Goal: Find specific fact: Find specific fact

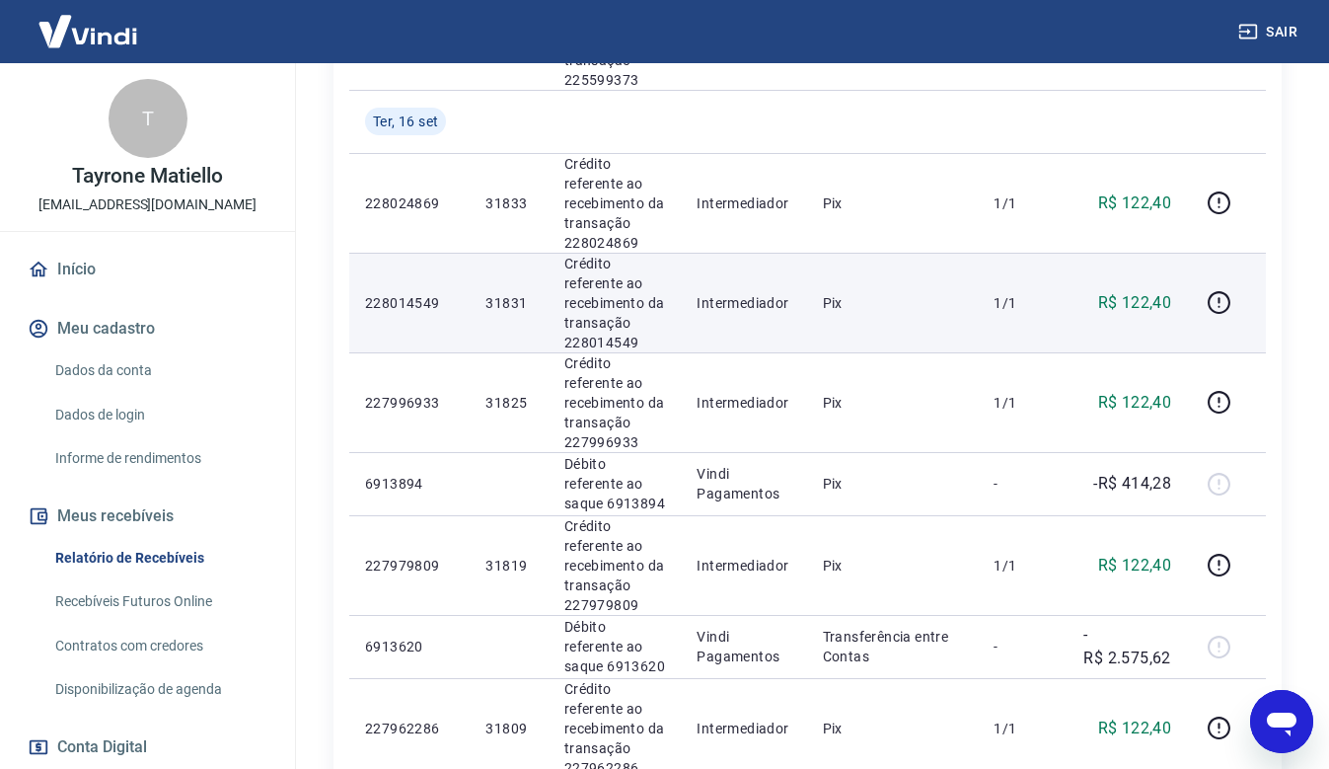
scroll to position [1480, 0]
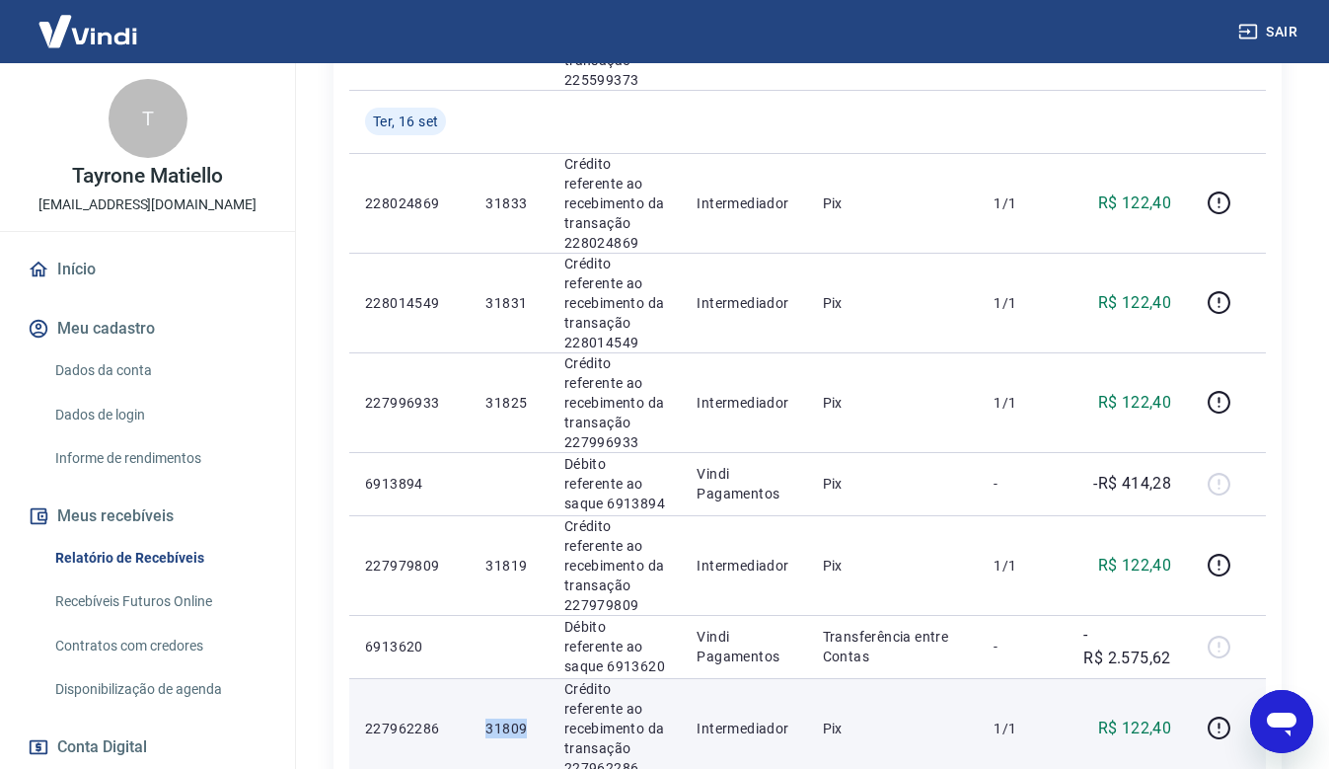
drag, startPoint x: 498, startPoint y: 721, endPoint x: 484, endPoint y: 722, distance: 14.8
click at [484, 722] on td "31809" at bounding box center [509, 728] width 78 height 100
copy p "31809"
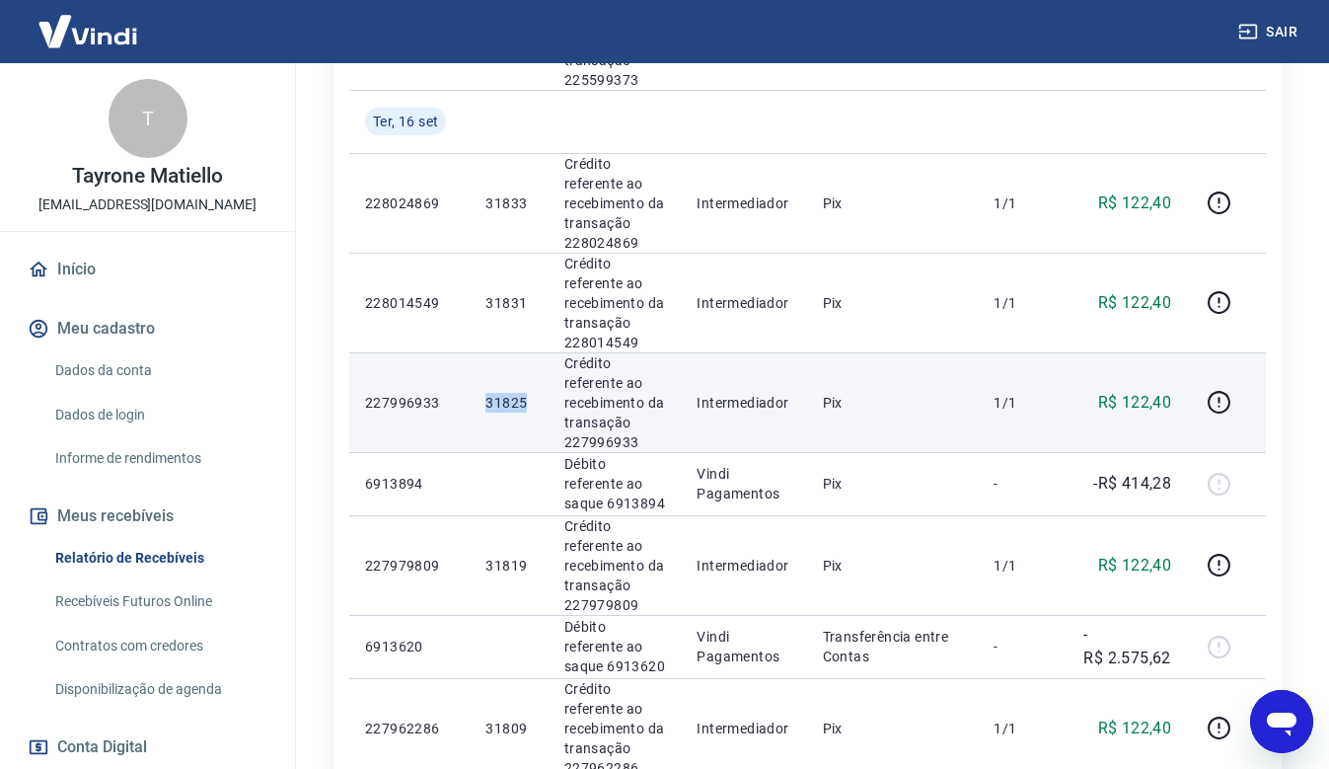
drag, startPoint x: 520, startPoint y: 400, endPoint x: 480, endPoint y: 399, distance: 40.5
click at [480, 399] on td "31825" at bounding box center [509, 402] width 78 height 100
copy p "31825"
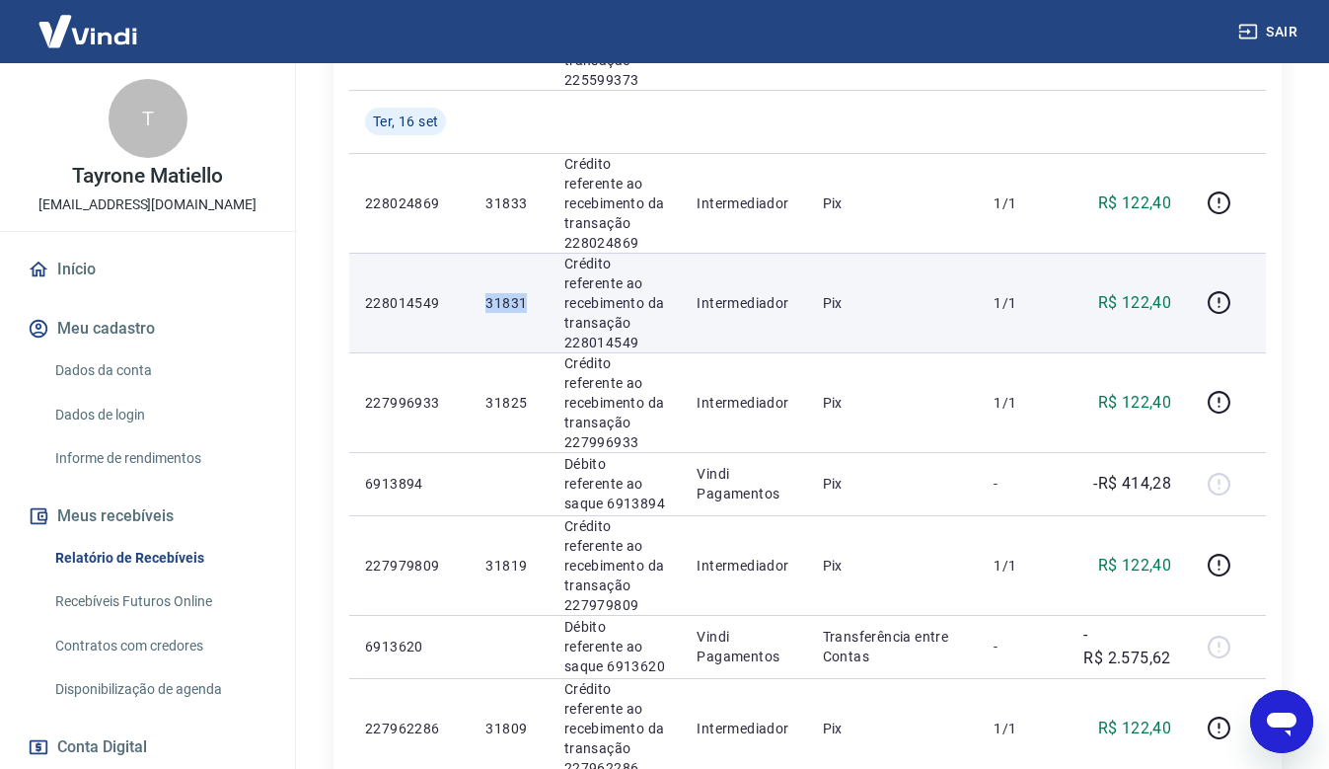
drag, startPoint x: 525, startPoint y: 307, endPoint x: 435, endPoint y: 9, distance: 311.2
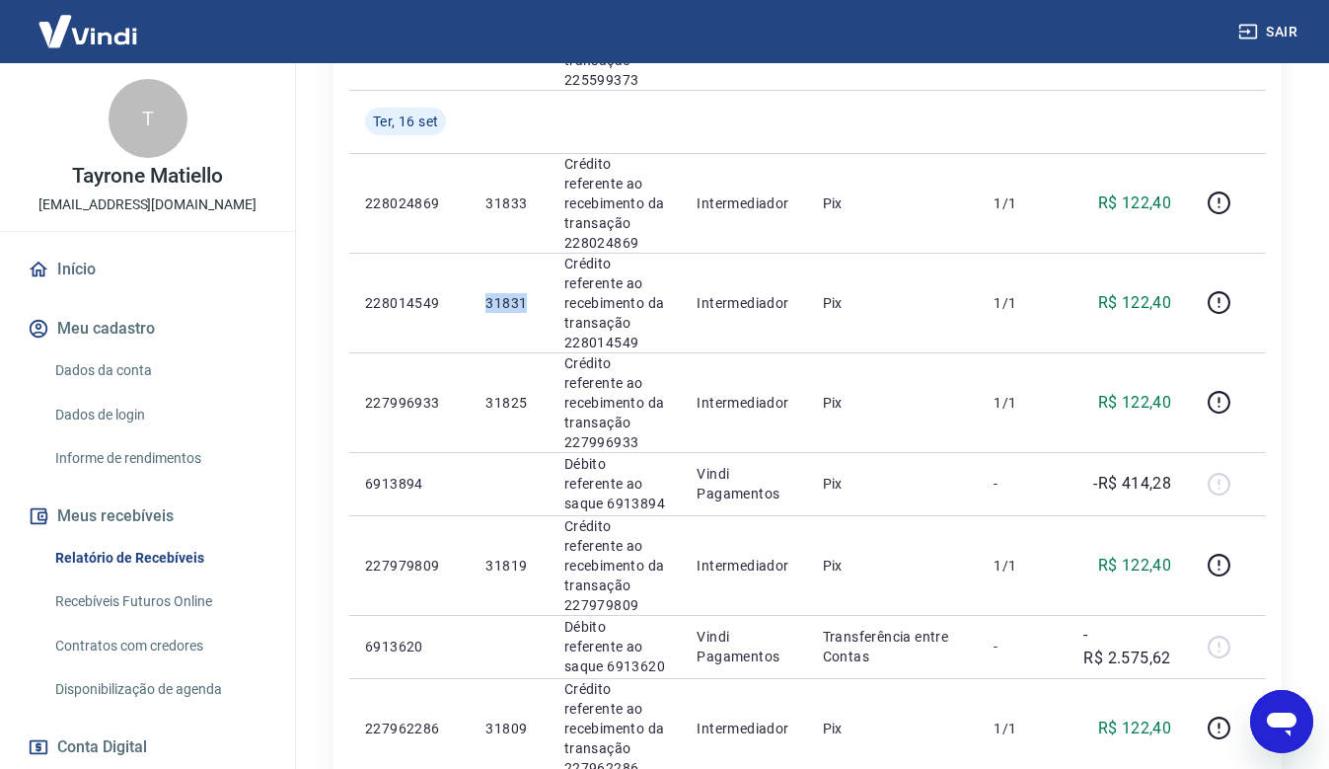
click at [483, 305] on td "31831" at bounding box center [509, 303] width 78 height 100
copy p "31831"
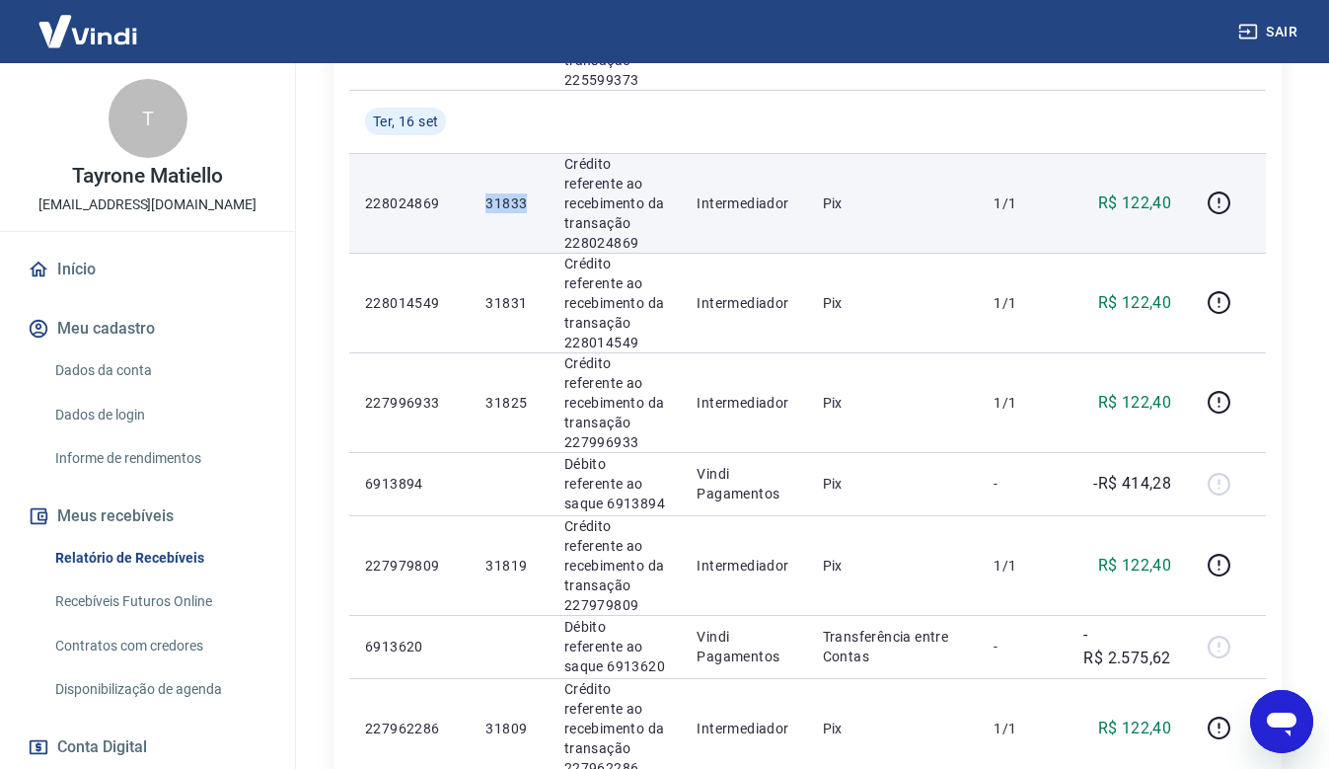
drag, startPoint x: 526, startPoint y: 202, endPoint x: 485, endPoint y: 202, distance: 41.4
click at [486, 202] on p "31833" at bounding box center [509, 203] width 46 height 20
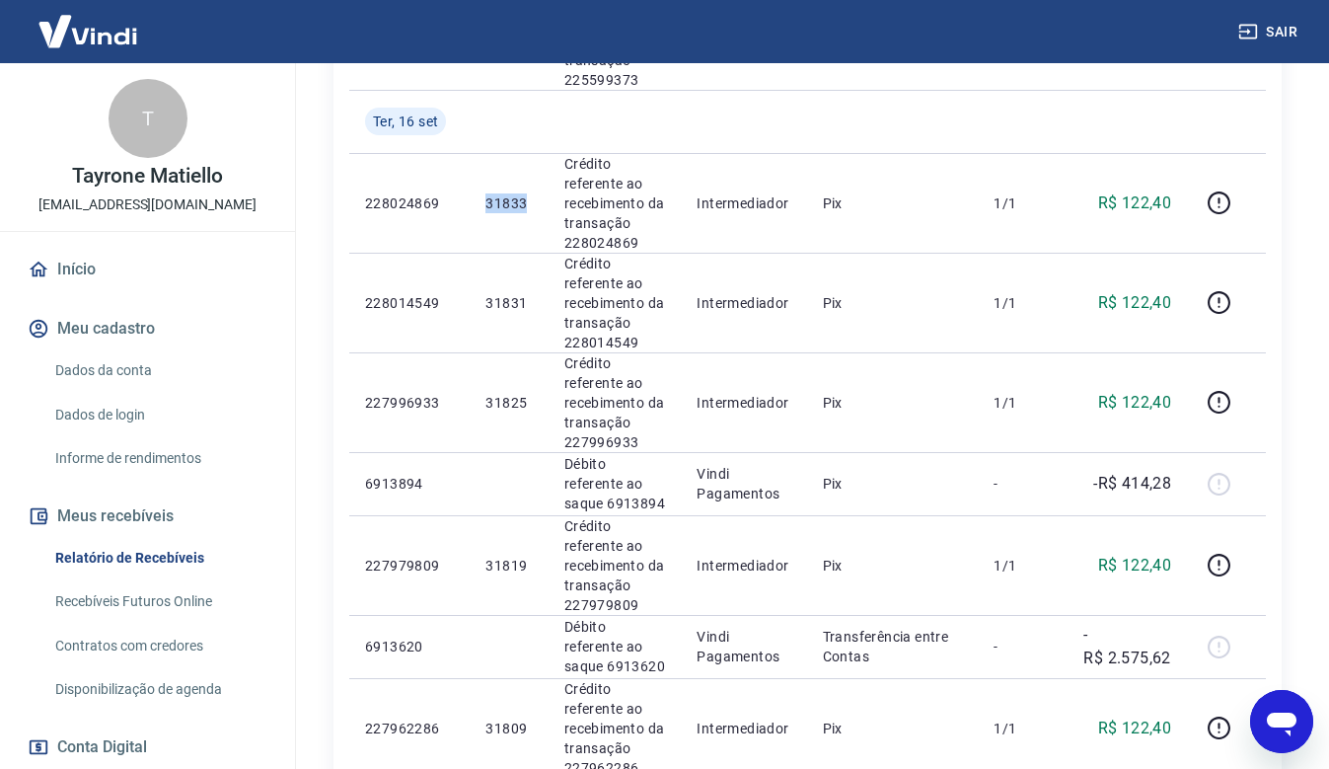
copy p "31833"
